Goal: Information Seeking & Learning: Learn about a topic

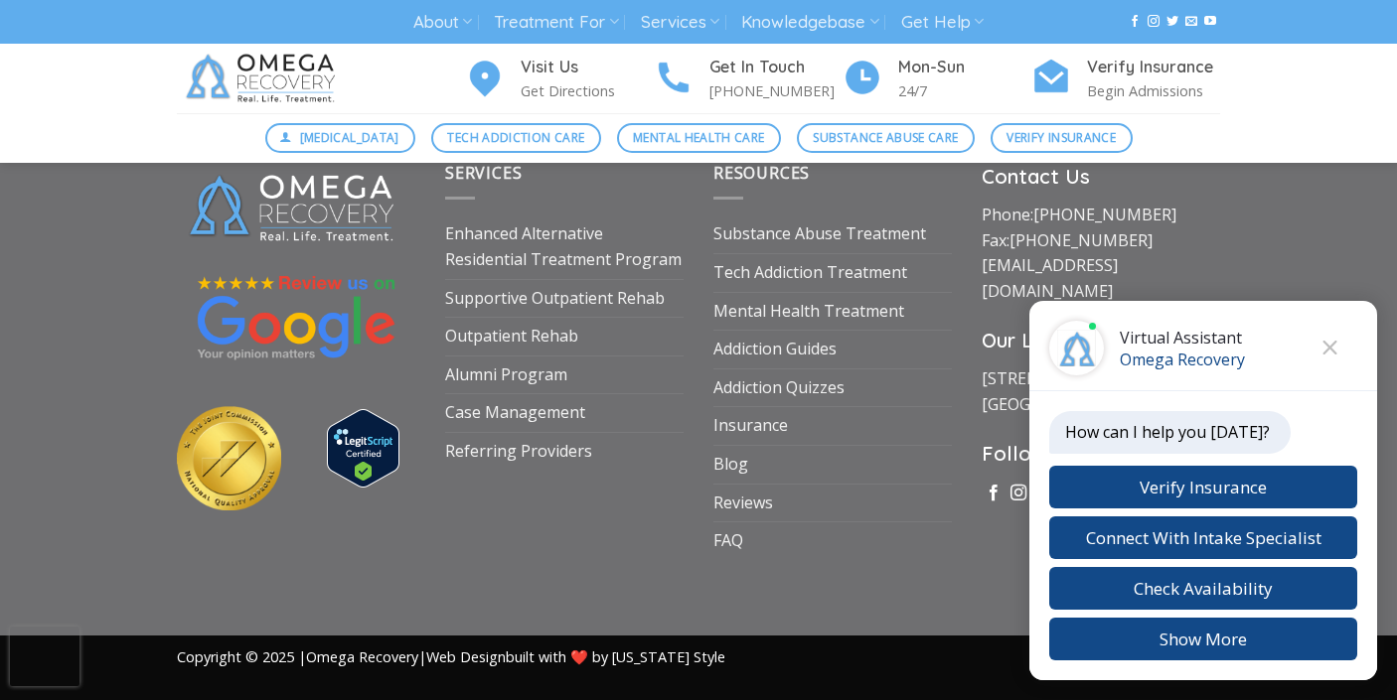
scroll to position [6913, 0]
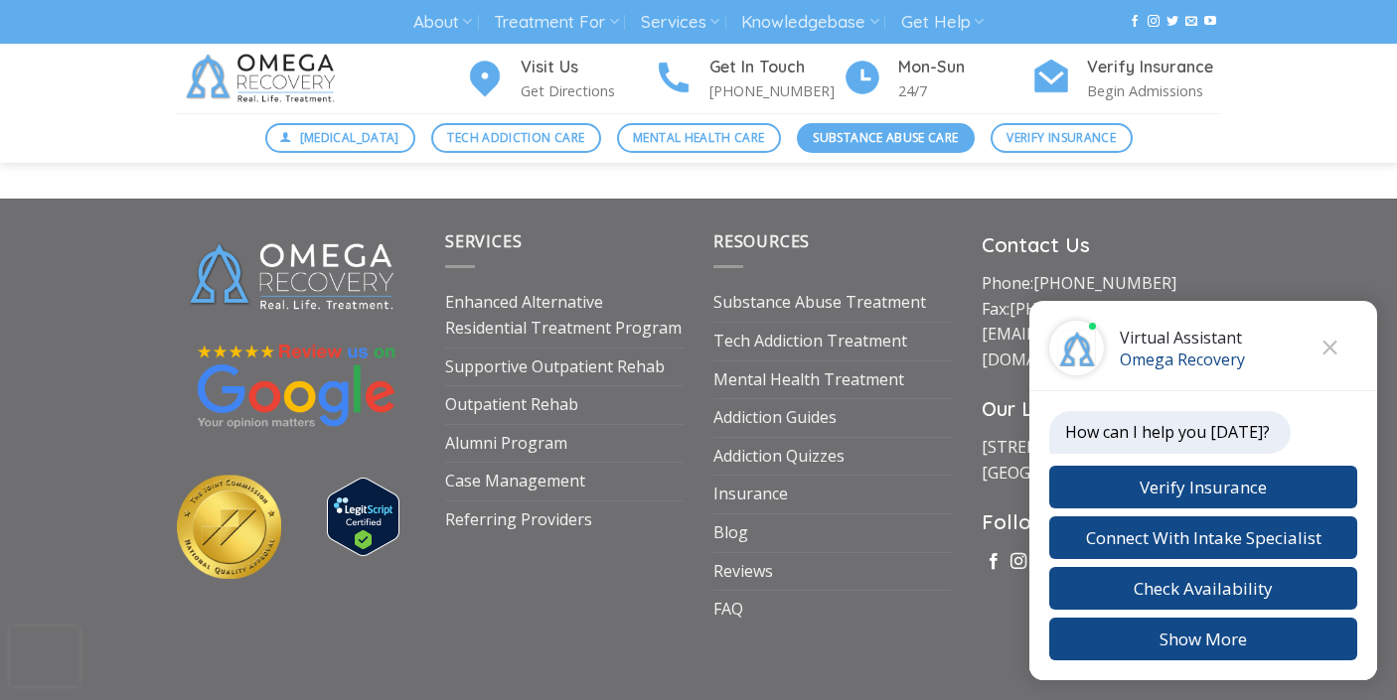
click at [942, 137] on span "Substance Abuse Care" at bounding box center [885, 137] width 145 height 19
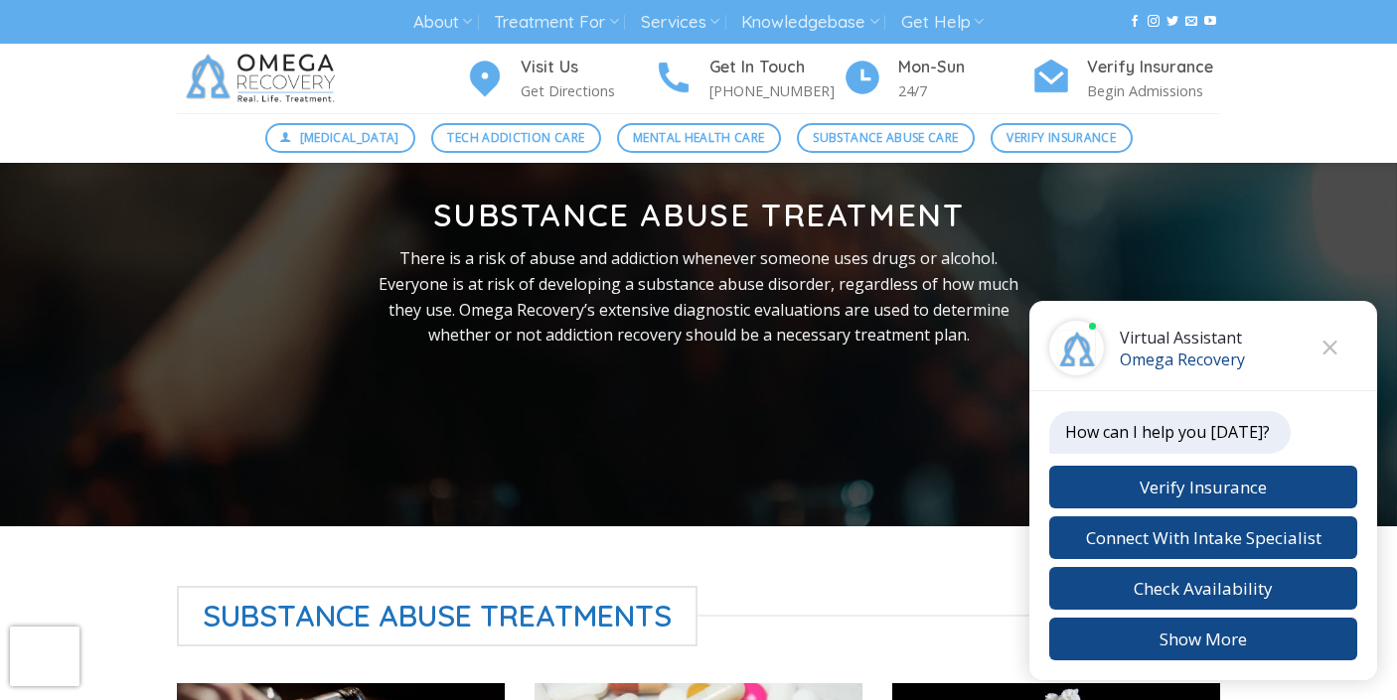
scroll to position [154, 0]
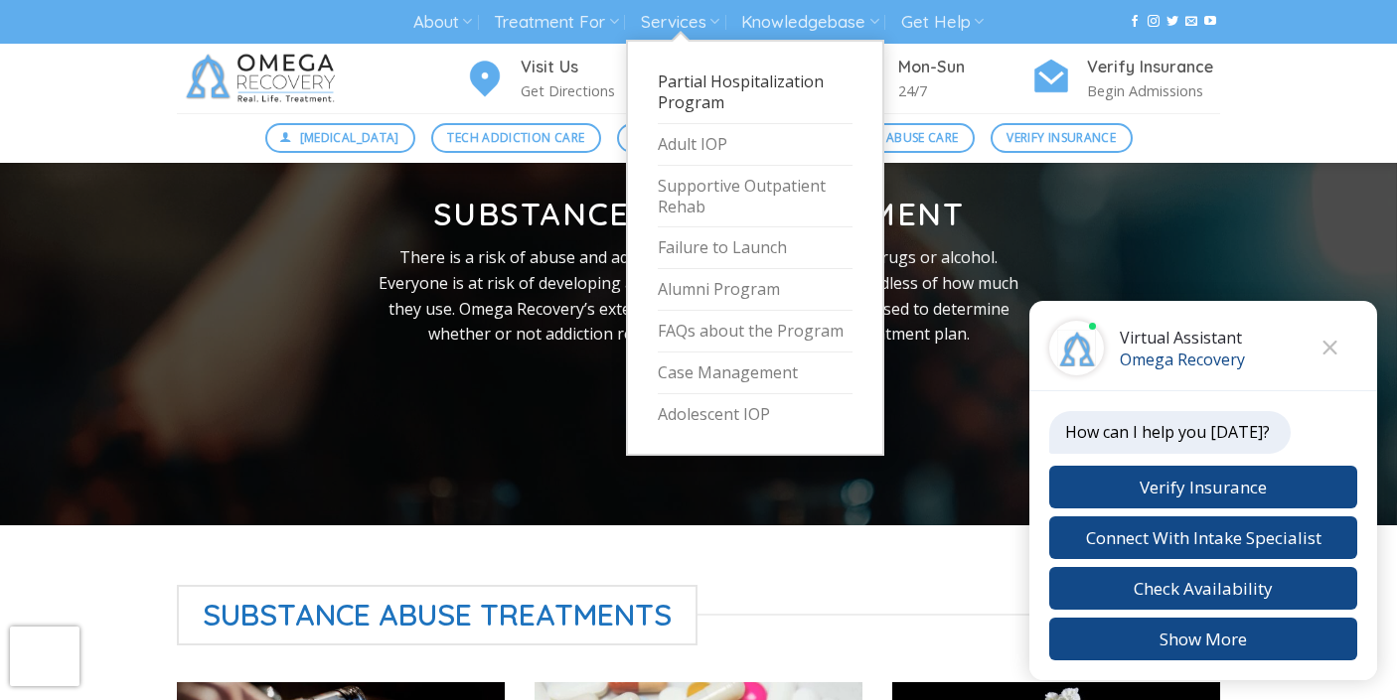
click at [692, 96] on link "Partial Hospitalization Program" at bounding box center [755, 93] width 195 height 63
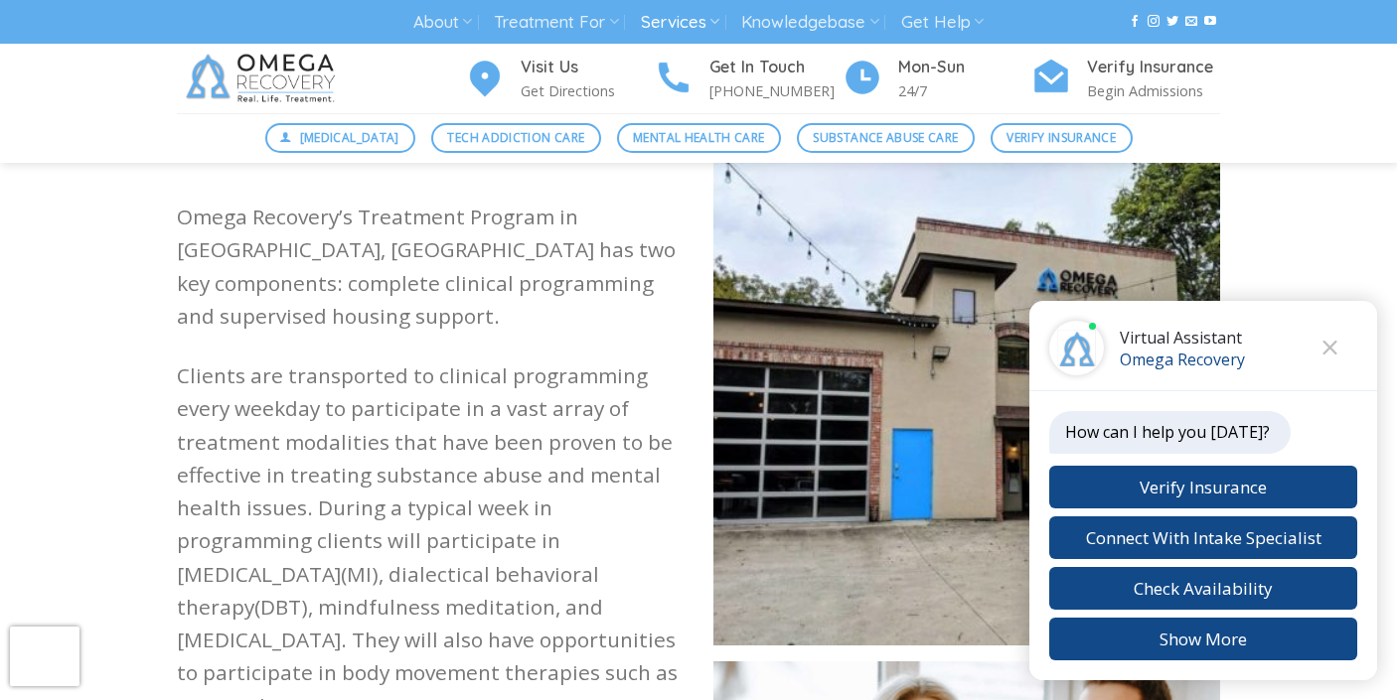
scroll to position [1809, 0]
